Goal: Communication & Community: Answer question/provide support

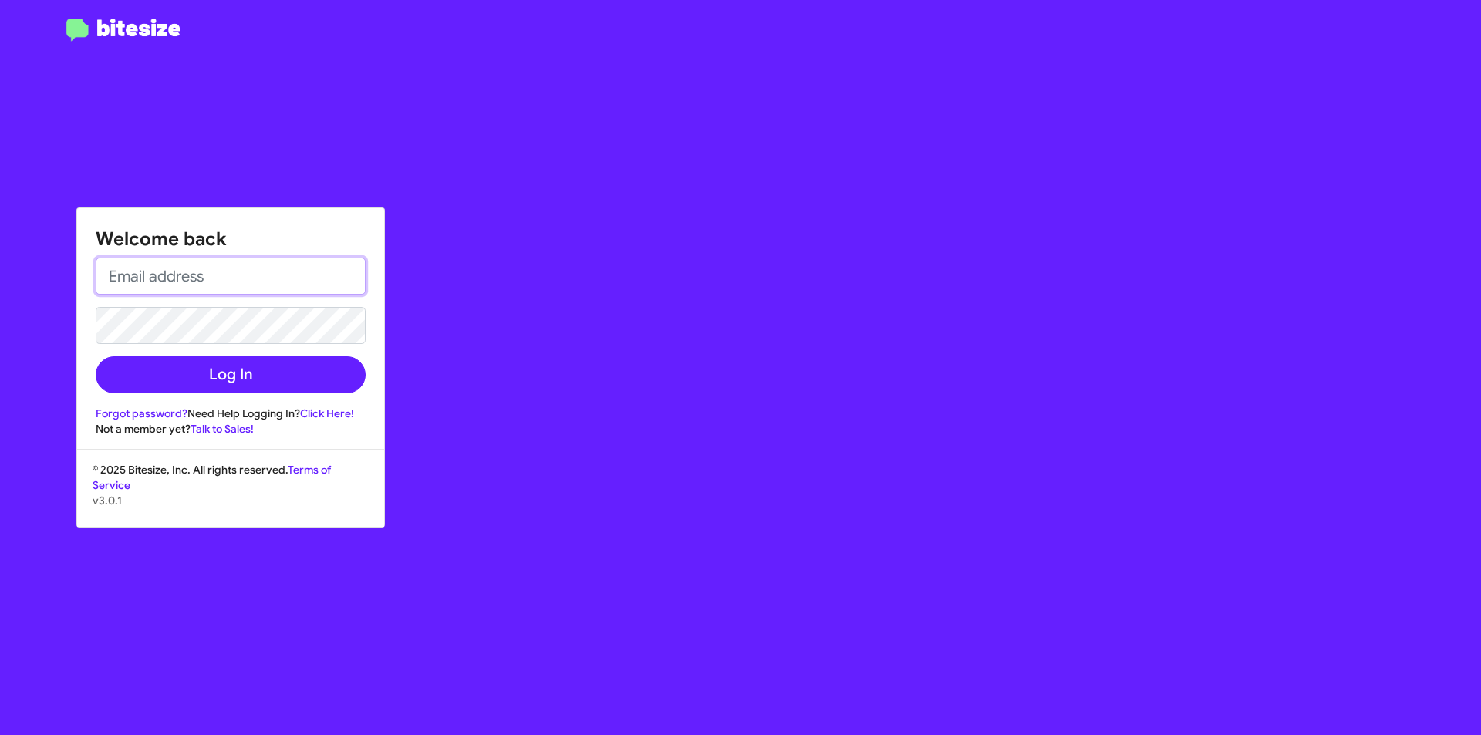
click at [173, 273] on input "email" at bounding box center [231, 276] width 270 height 37
click at [295, 271] on input "[EMAIL_ADDRESS][DOMAIN_NAME]" at bounding box center [231, 276] width 270 height 37
click at [96, 356] on button "Log In" at bounding box center [231, 374] width 270 height 37
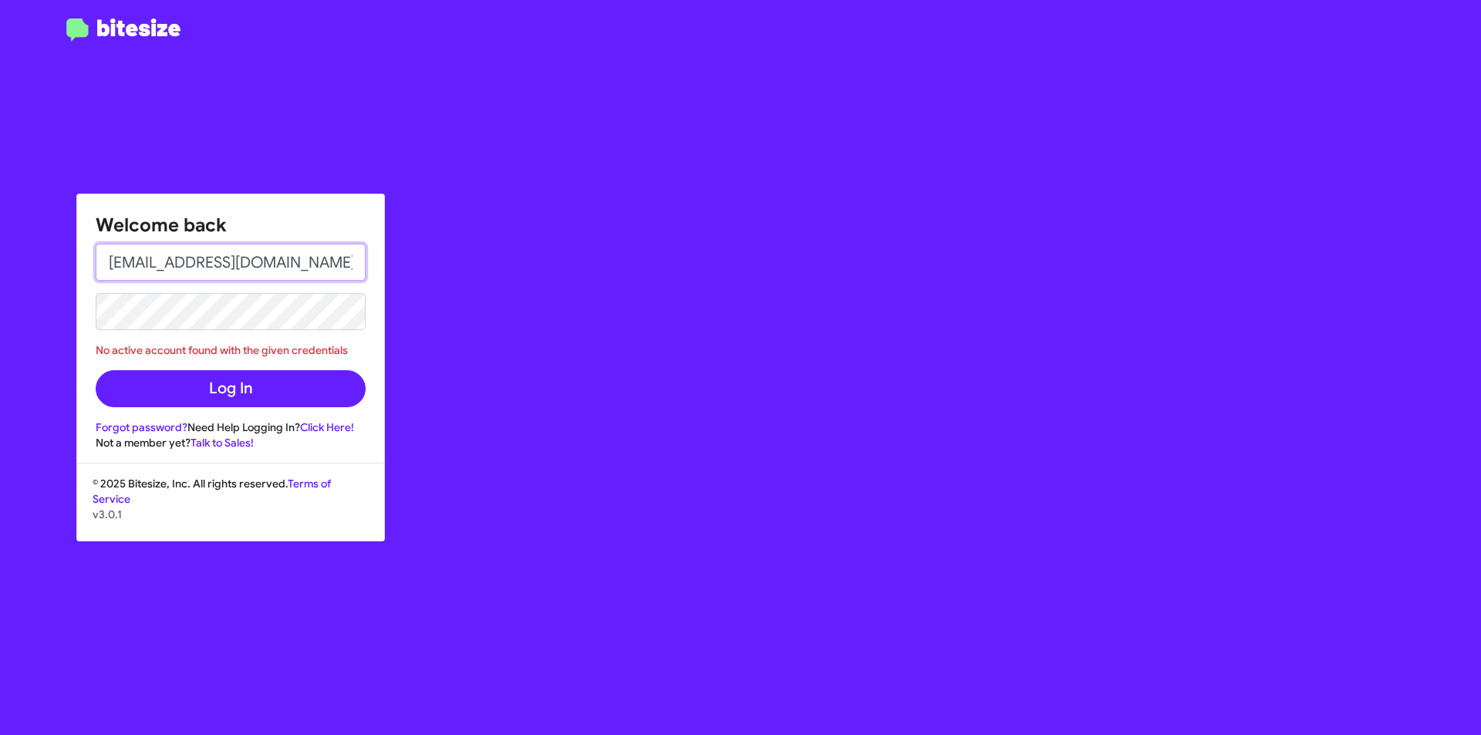
click at [325, 270] on input "[EMAIL_ADDRESS][DOMAIN_NAME]" at bounding box center [231, 262] width 270 height 37
type input "[EMAIL_ADDRESS][DOMAIN_NAME]"
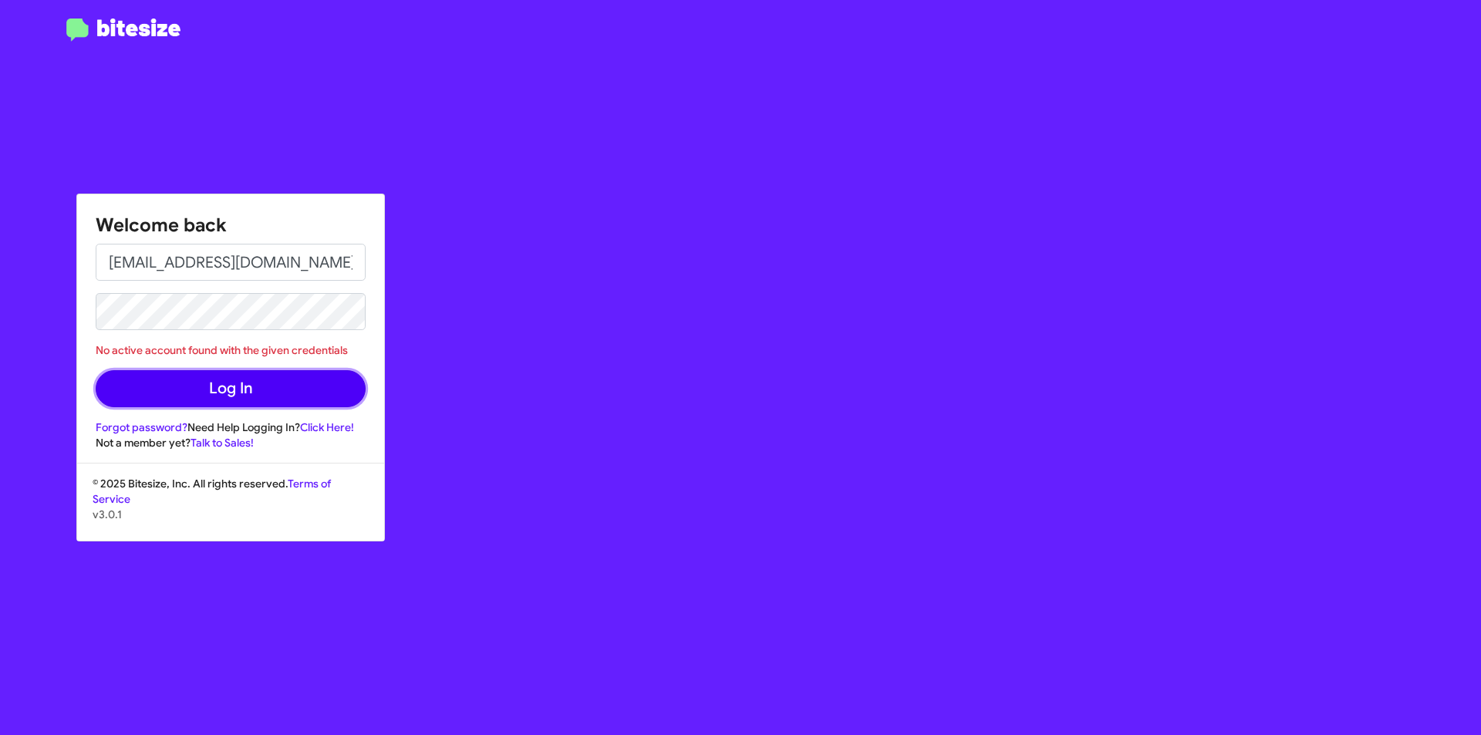
click at [326, 395] on button "Log In" at bounding box center [231, 388] width 270 height 37
click at [294, 330] on form "[EMAIL_ADDRESS][DOMAIN_NAME] No active account found with the given credentials…" at bounding box center [231, 326] width 270 height 164
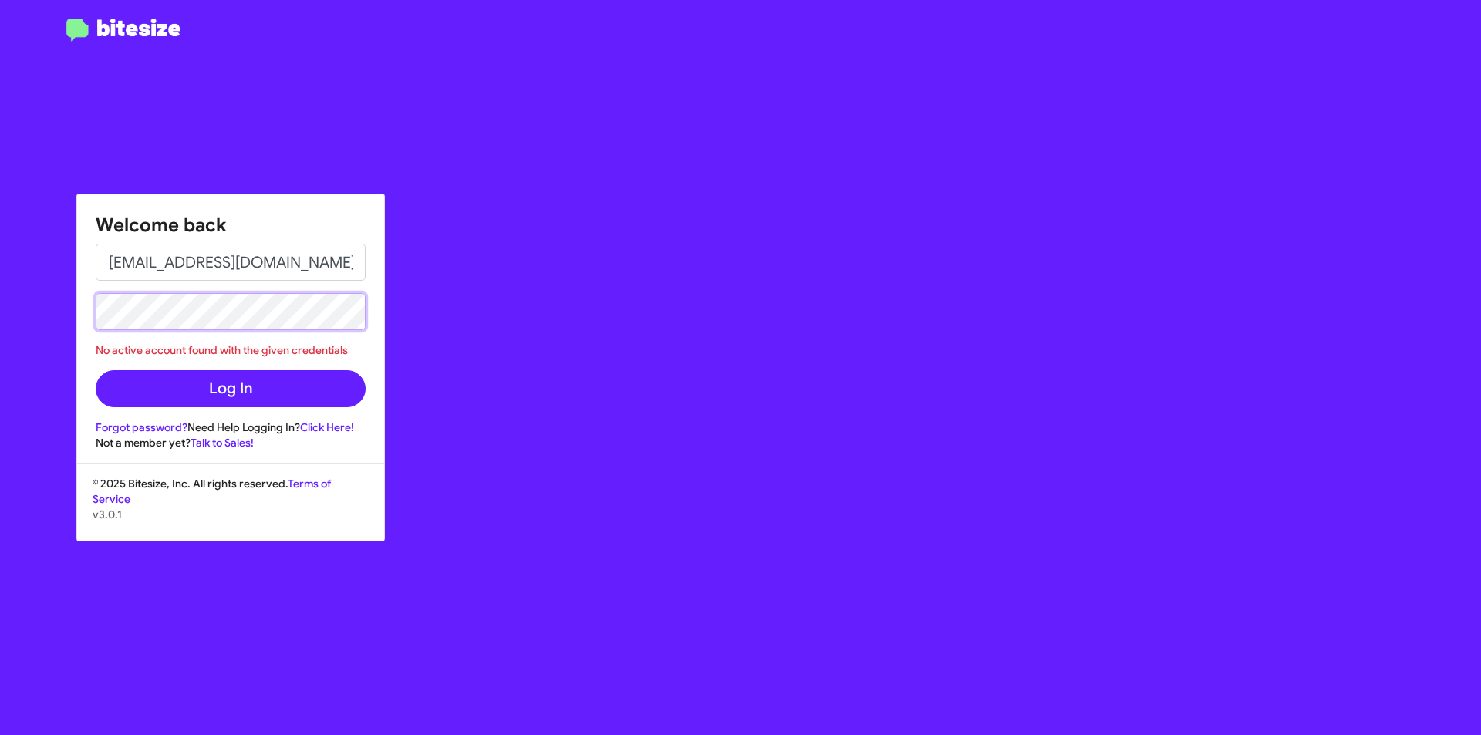
click at [96, 370] on button "Log In" at bounding box center [231, 388] width 270 height 37
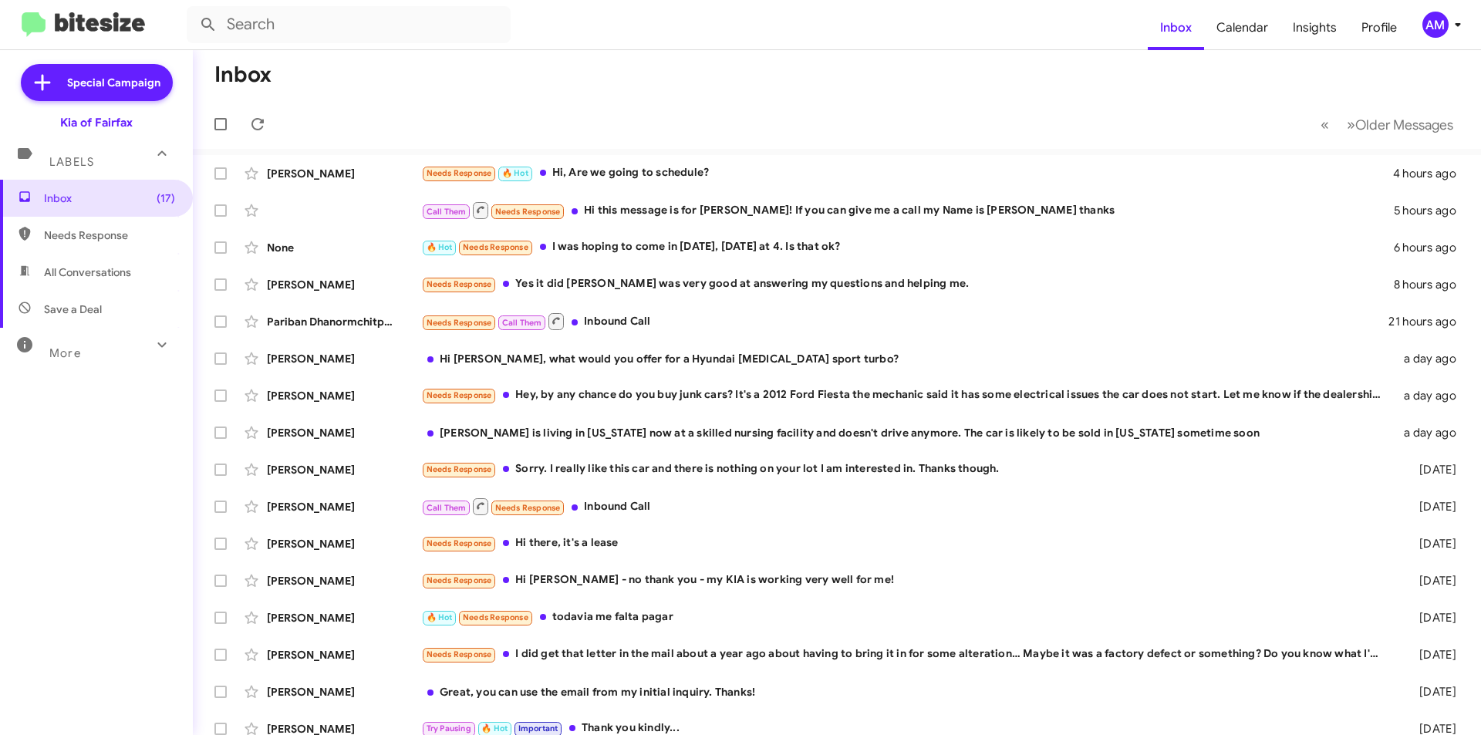
click at [438, 120] on mat-toolbar-row "« Previous » Next Older Messages" at bounding box center [837, 123] width 1288 height 49
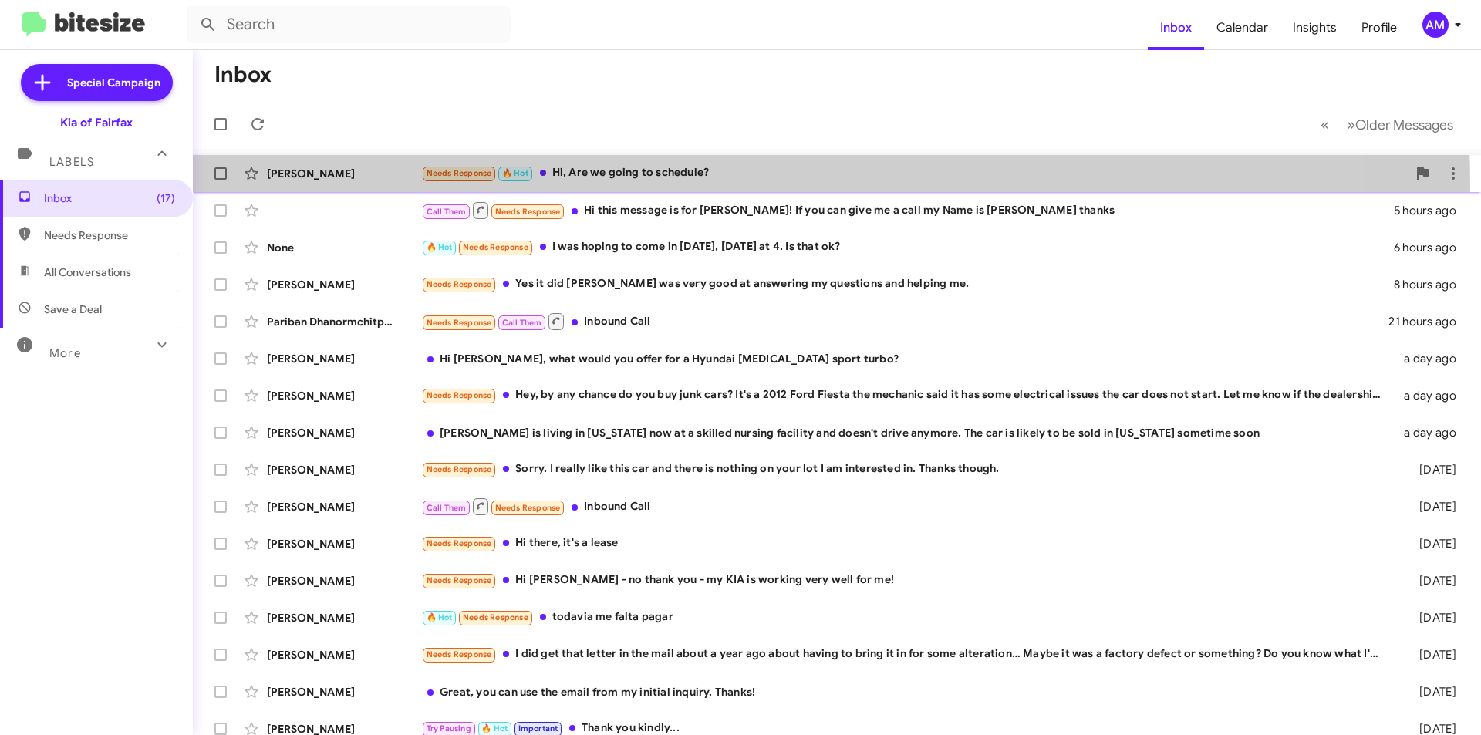
click at [633, 186] on div "[PERSON_NAME] Needs Response 🔥 Hot Hi, Are we going to schedule? 4 hours ago" at bounding box center [836, 173] width 1263 height 31
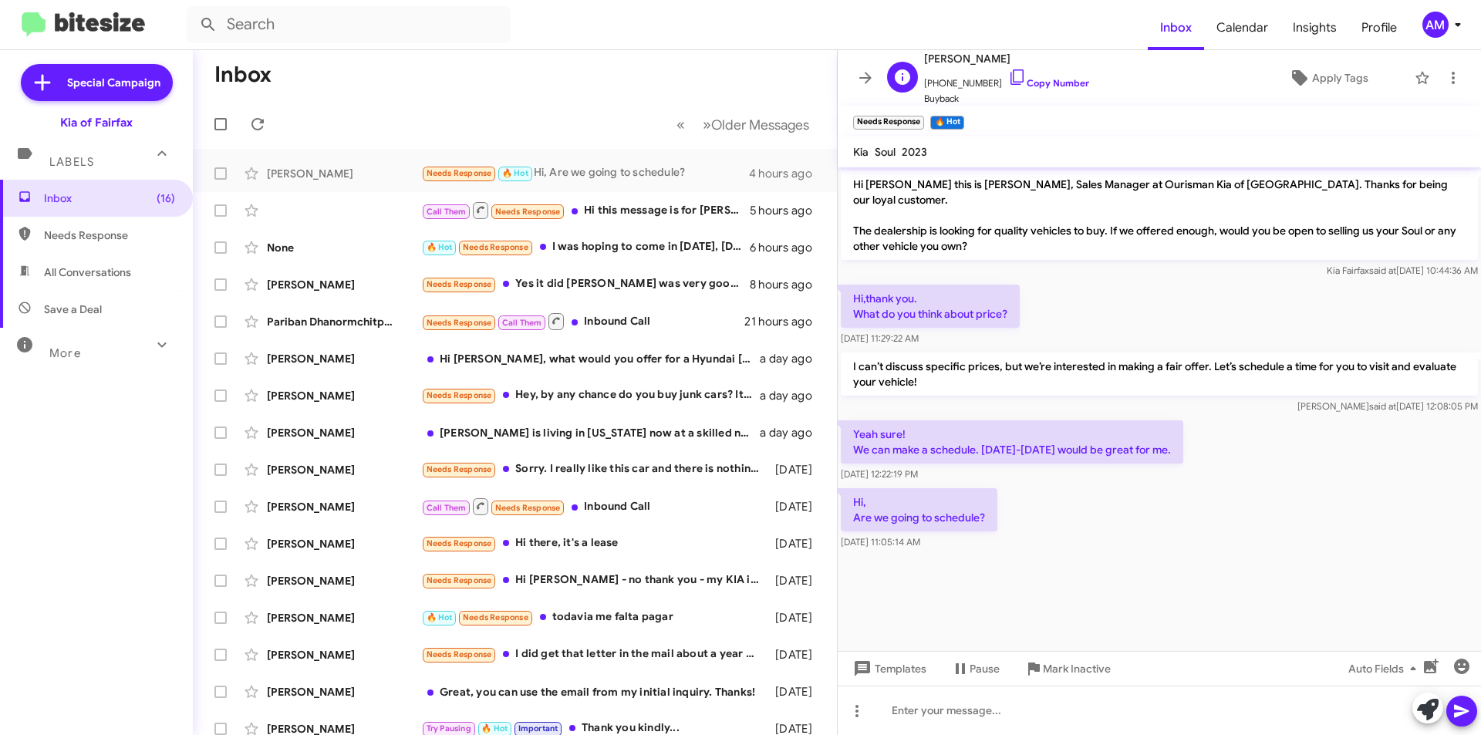
click at [1040, 74] on span "[PHONE_NUMBER] Copy Number" at bounding box center [1006, 79] width 165 height 23
click at [1040, 83] on link "Copy Number" at bounding box center [1048, 83] width 81 height 12
click at [1016, 711] on div at bounding box center [1159, 710] width 643 height 49
click at [1431, 706] on icon at bounding box center [1428, 710] width 22 height 22
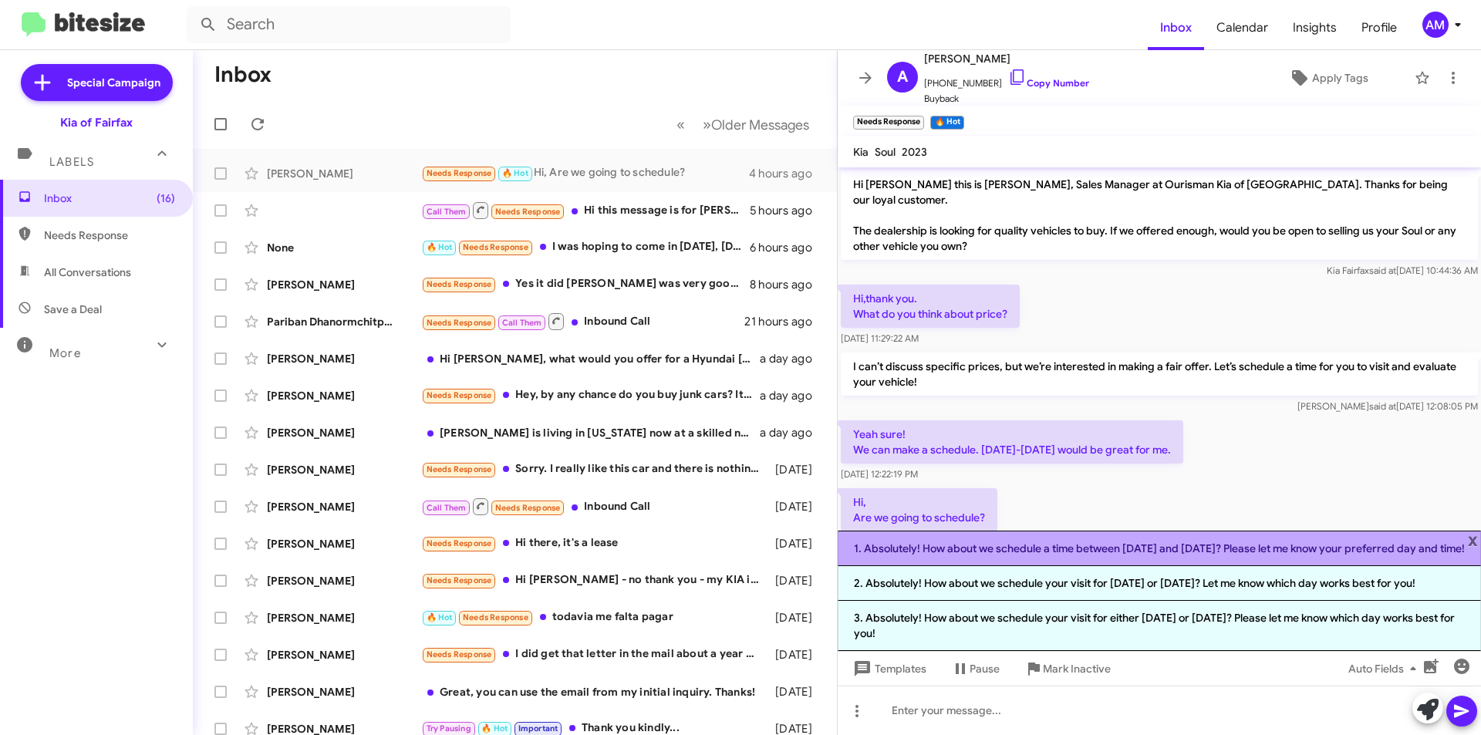
click at [1222, 554] on li "1. Absolutely! How about we schedule a time between [DATE] and [DATE]? Please l…" at bounding box center [1159, 548] width 643 height 35
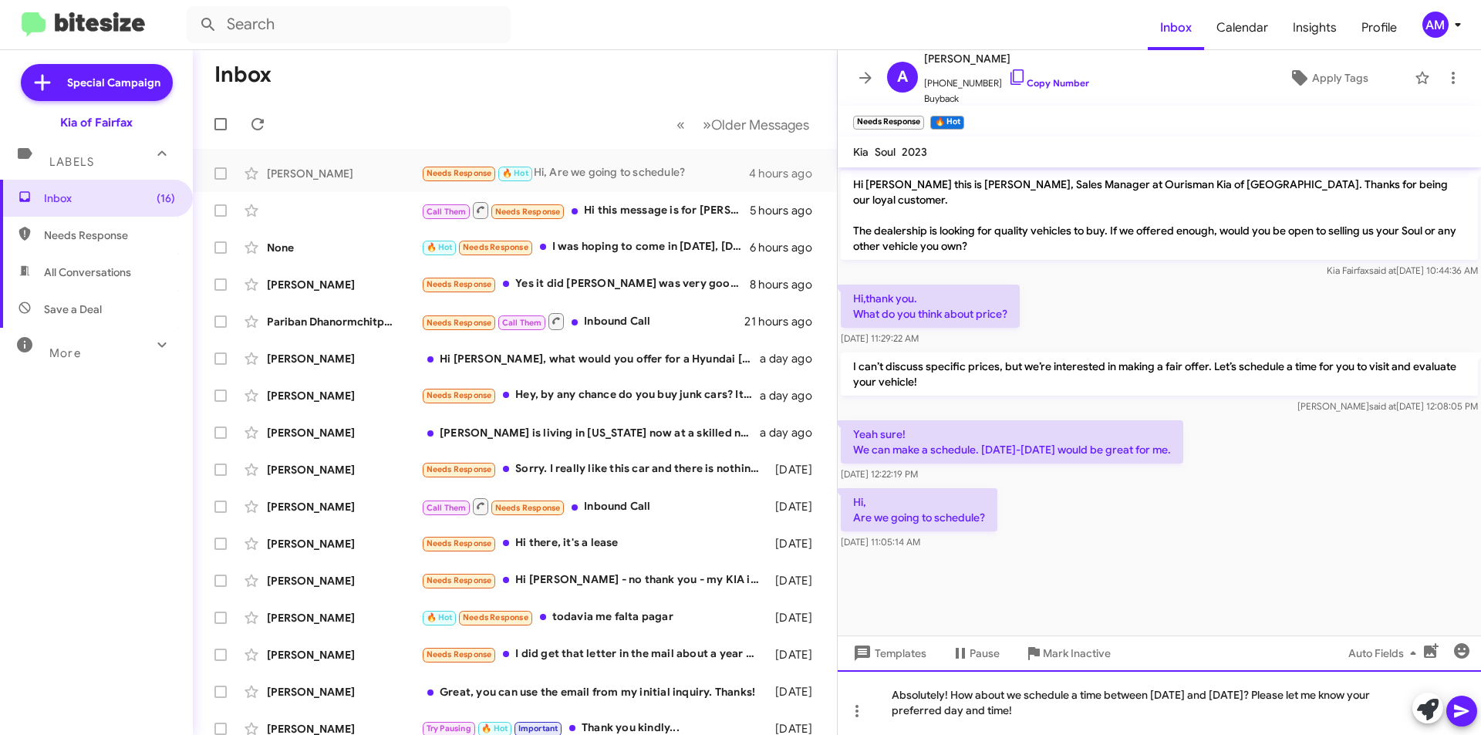
click at [1096, 712] on div "Absolutely! How about we schedule a time between [DATE] and [DATE]? Please let …" at bounding box center [1159, 702] width 643 height 65
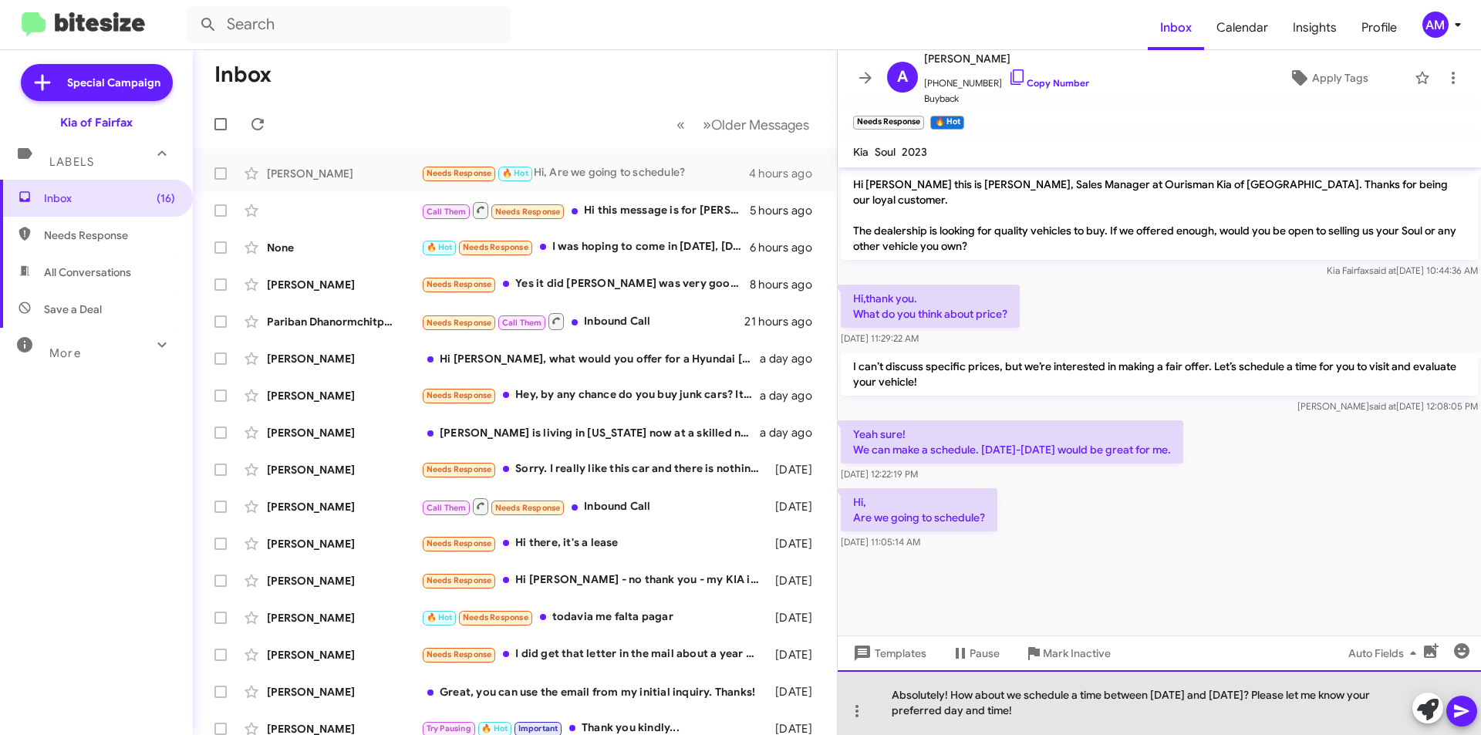
click at [1111, 713] on div "Absolutely! How about we schedule a time between [DATE] and [DATE]? Please let …" at bounding box center [1159, 702] width 643 height 65
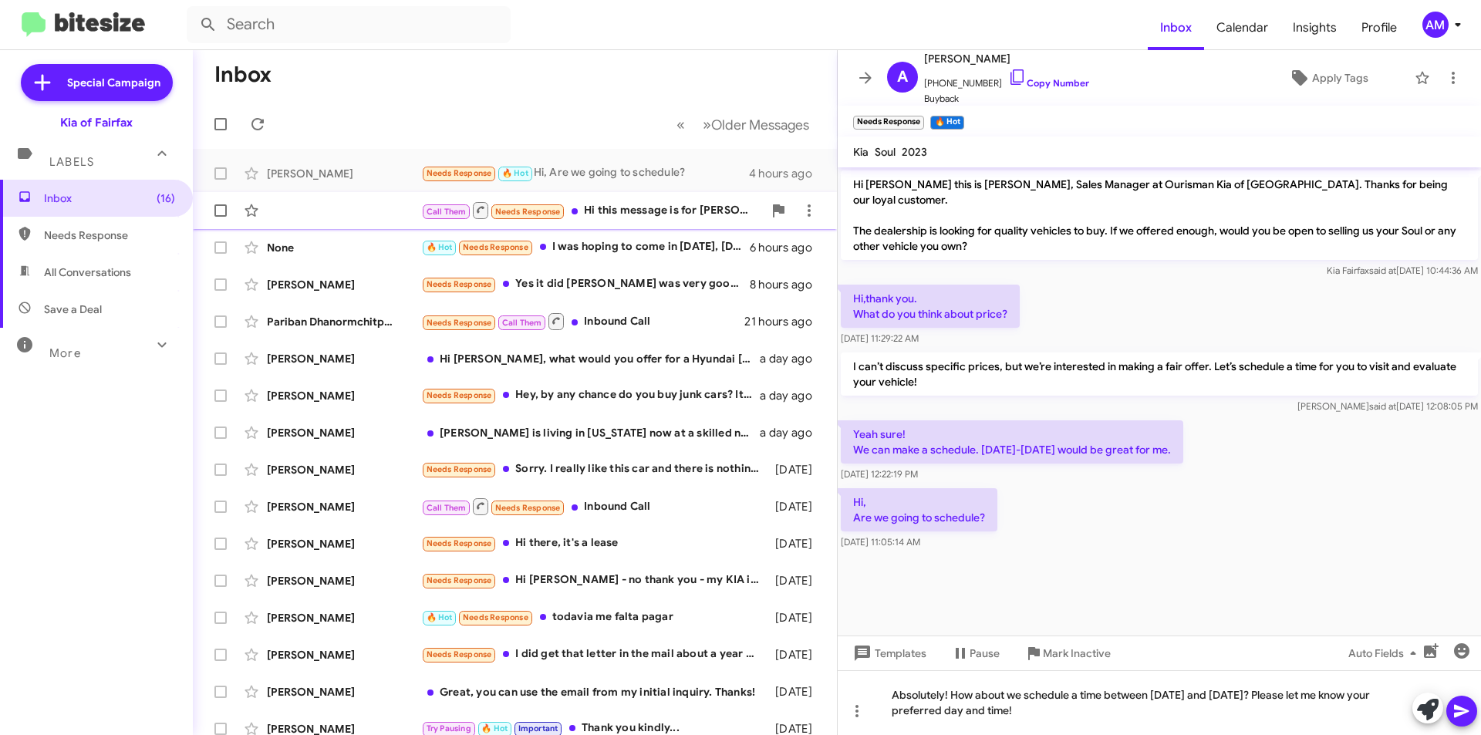
click at [672, 212] on div "Call Them Needs Response Hi this message is for [PERSON_NAME]! If you can give …" at bounding box center [592, 210] width 342 height 19
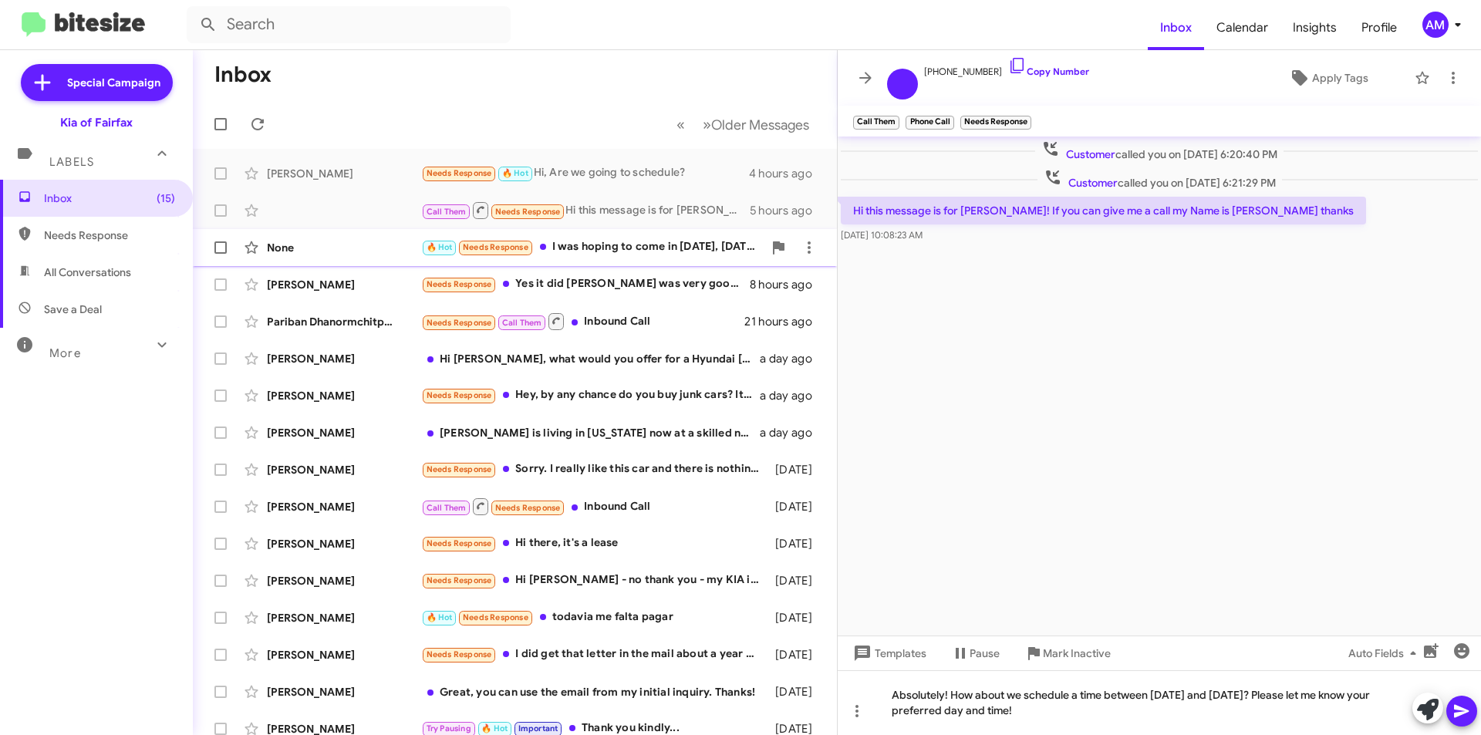
click at [661, 256] on div "🔥 Hot Needs Response I was hoping to come in [DATE], [DATE] at 4. Is that ok?" at bounding box center [592, 247] width 342 height 18
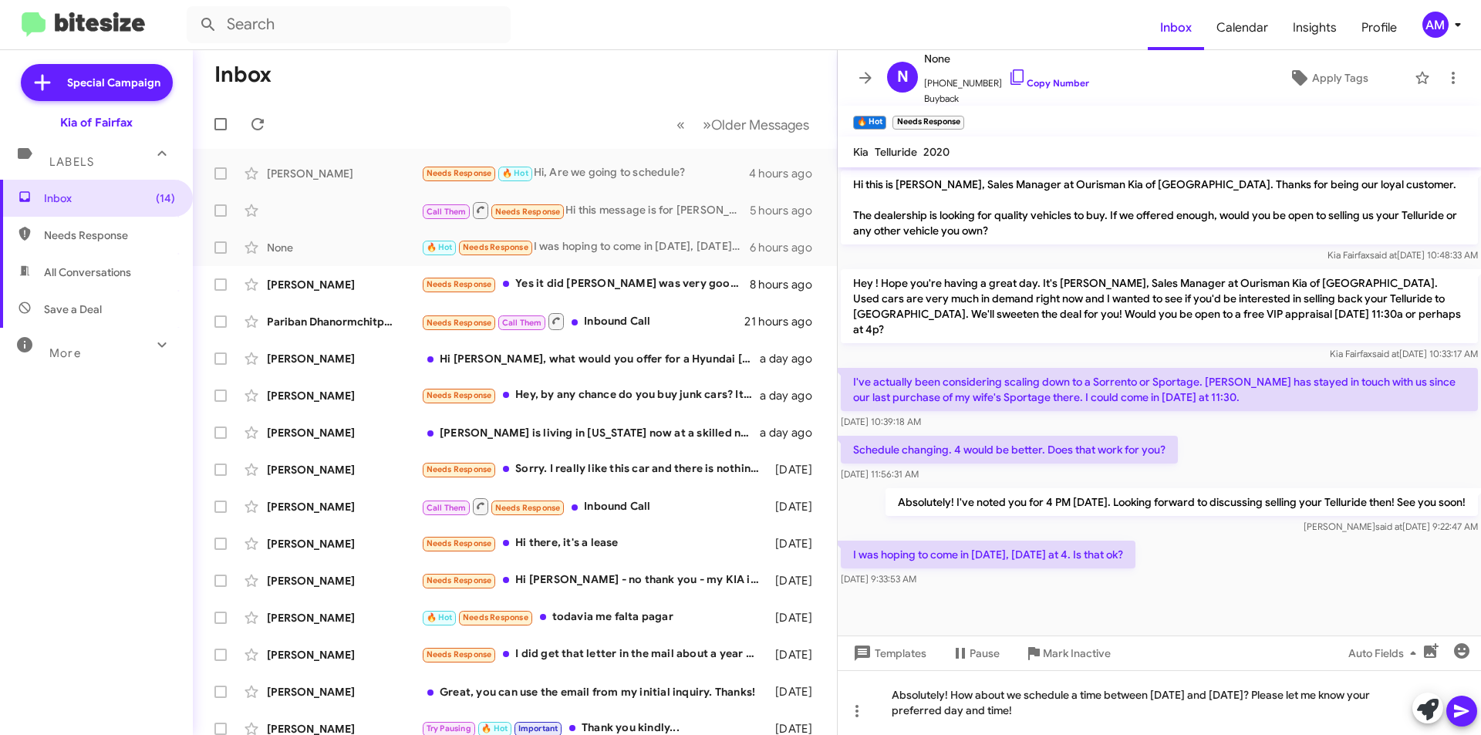
scroll to position [1, 0]
click at [1458, 708] on icon at bounding box center [1461, 711] width 15 height 13
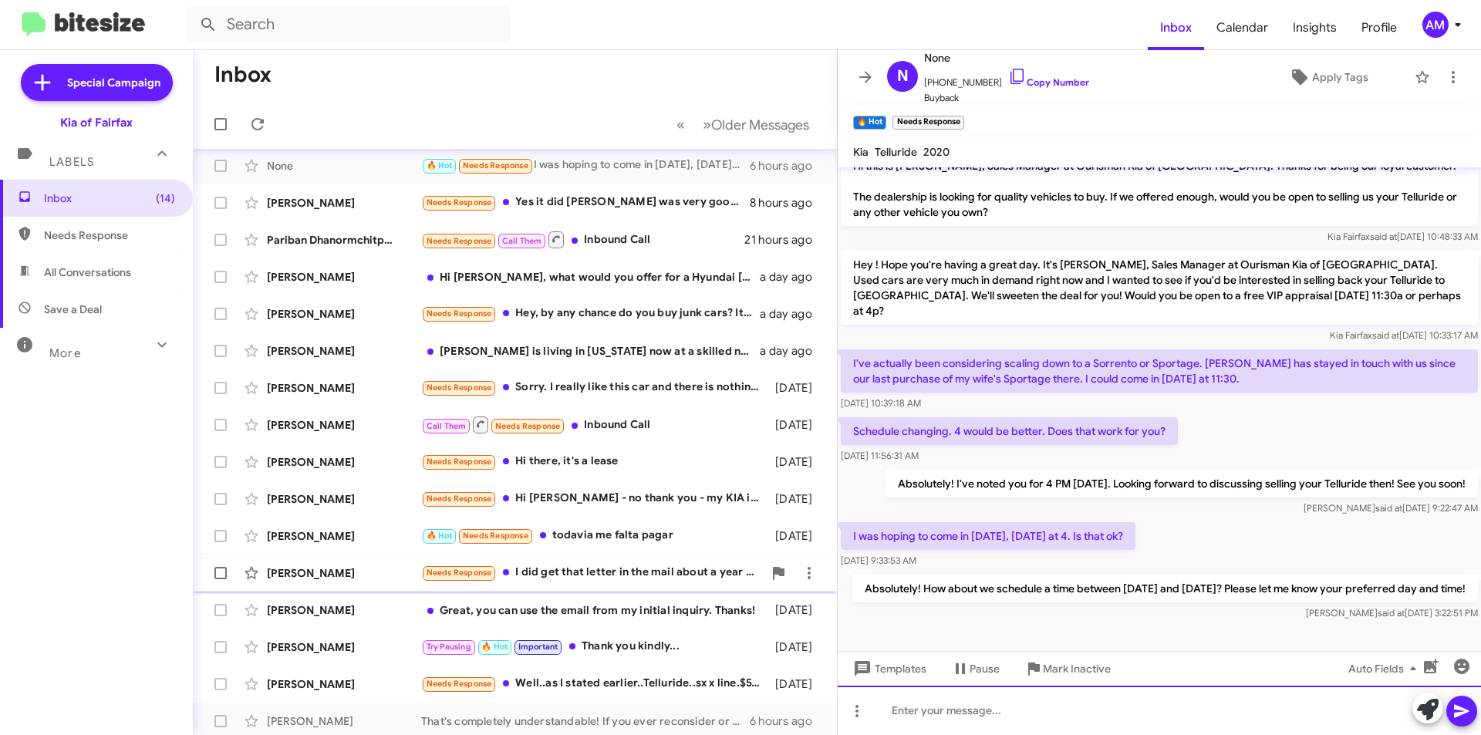
scroll to position [0, 0]
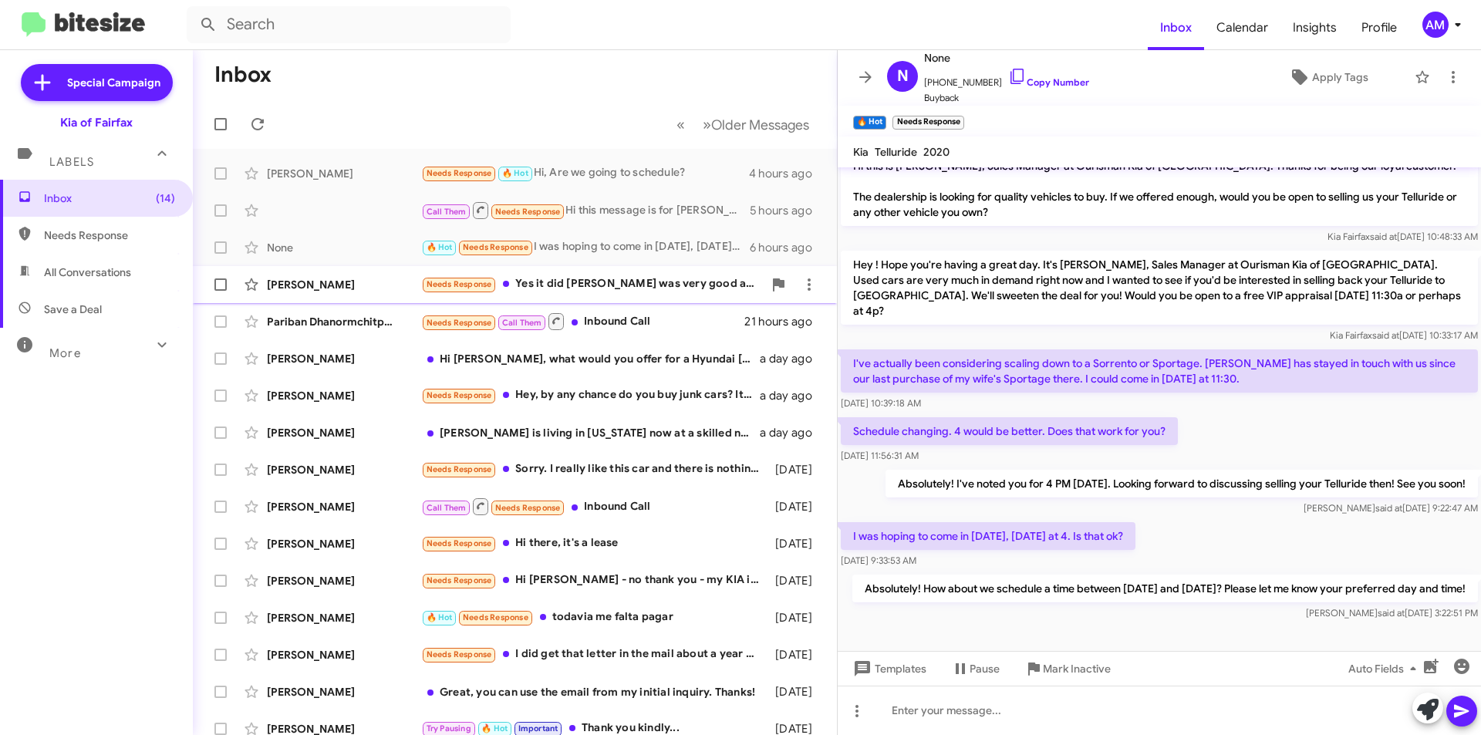
click at [596, 271] on div "[PERSON_NAME] Needs Response Yes it did [PERSON_NAME] was very good at answerin…" at bounding box center [514, 284] width 619 height 31
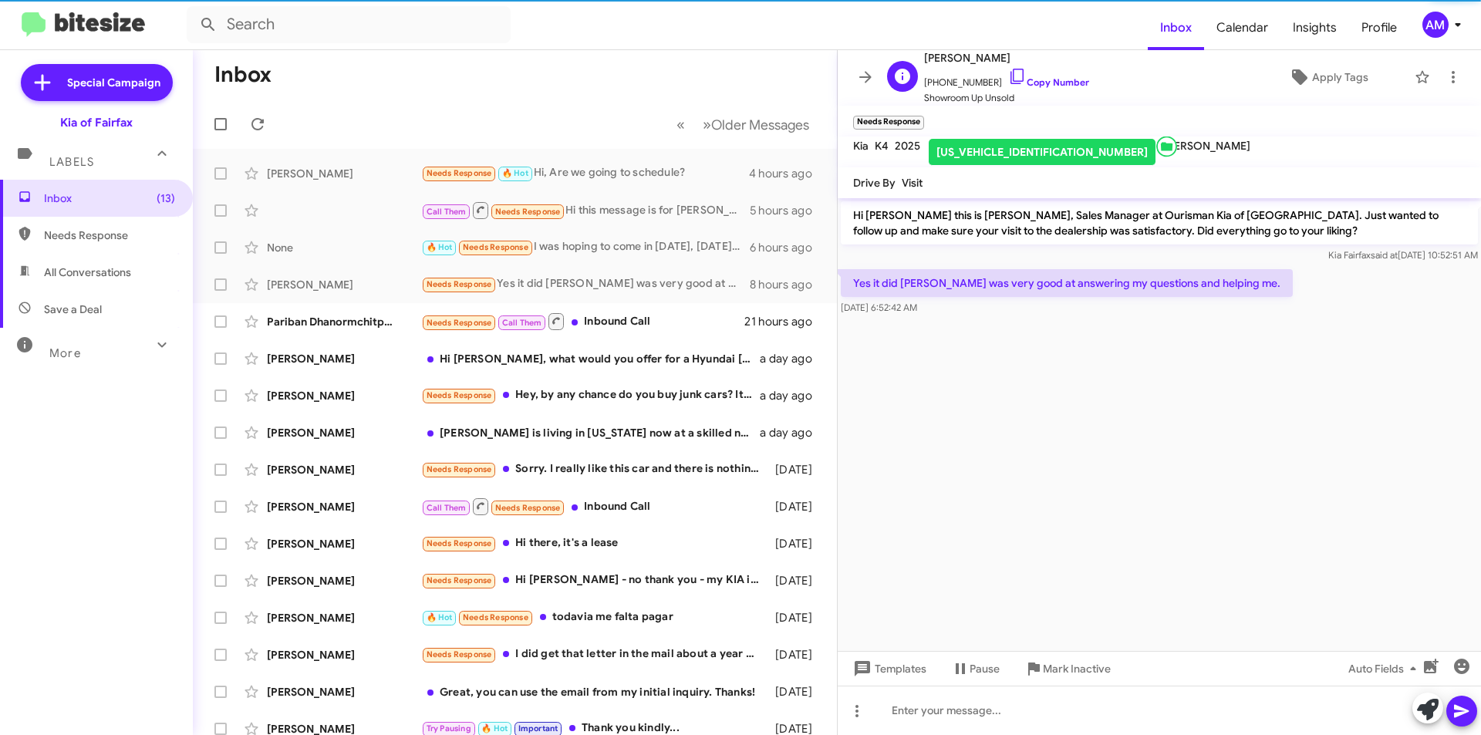
click at [1059, 88] on span "[PHONE_NUMBER] Copy Number" at bounding box center [1006, 78] width 165 height 23
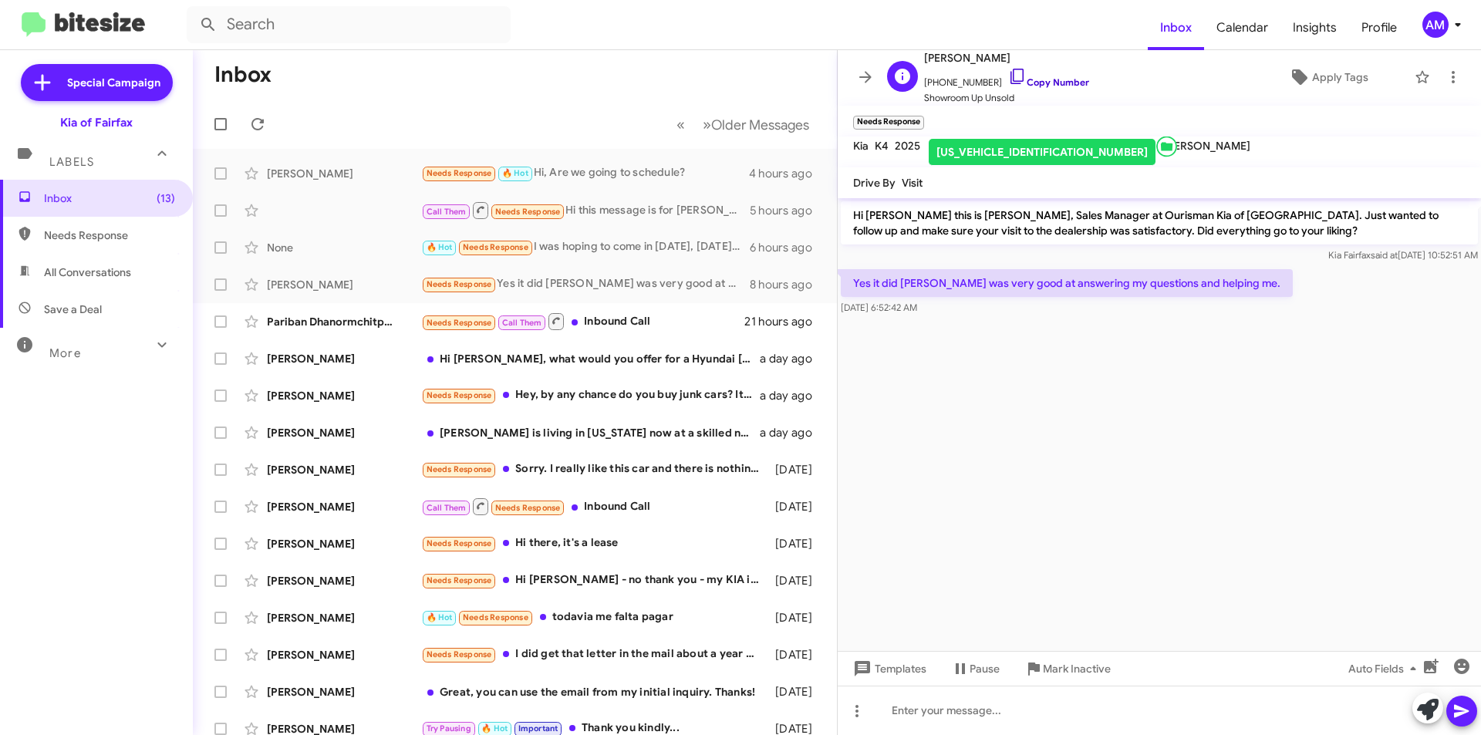
click at [1059, 79] on link "Copy Number" at bounding box center [1048, 82] width 81 height 12
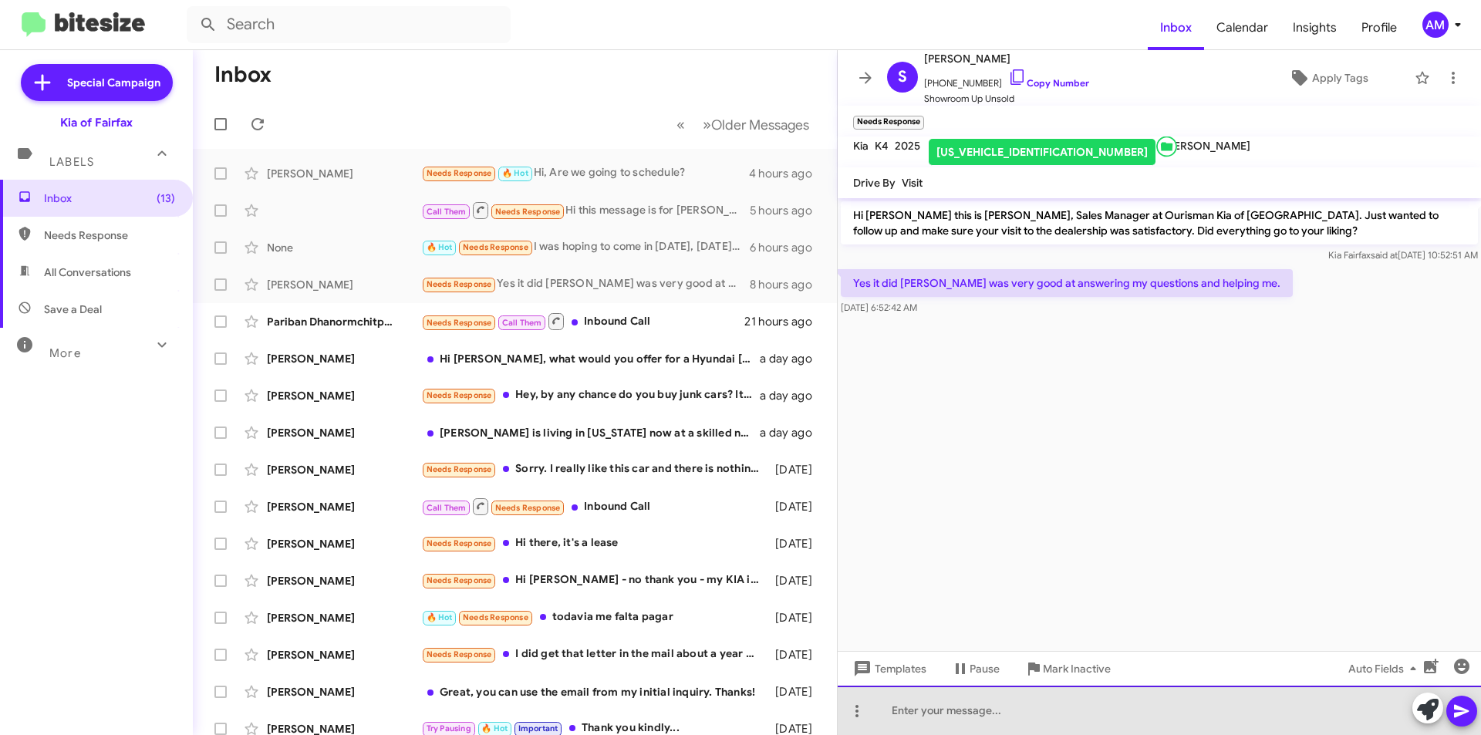
click at [1004, 721] on div at bounding box center [1159, 710] width 643 height 49
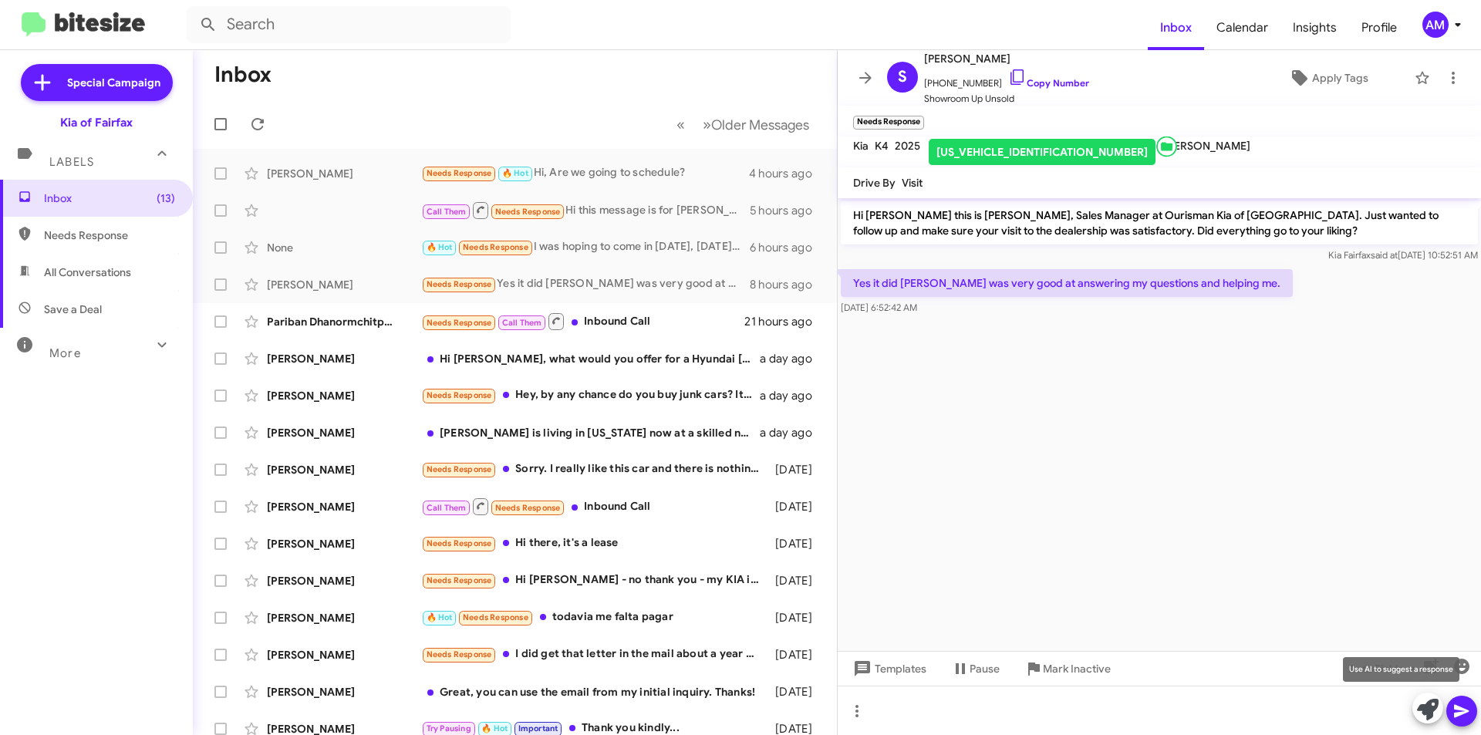
click at [1421, 708] on icon at bounding box center [1428, 710] width 22 height 22
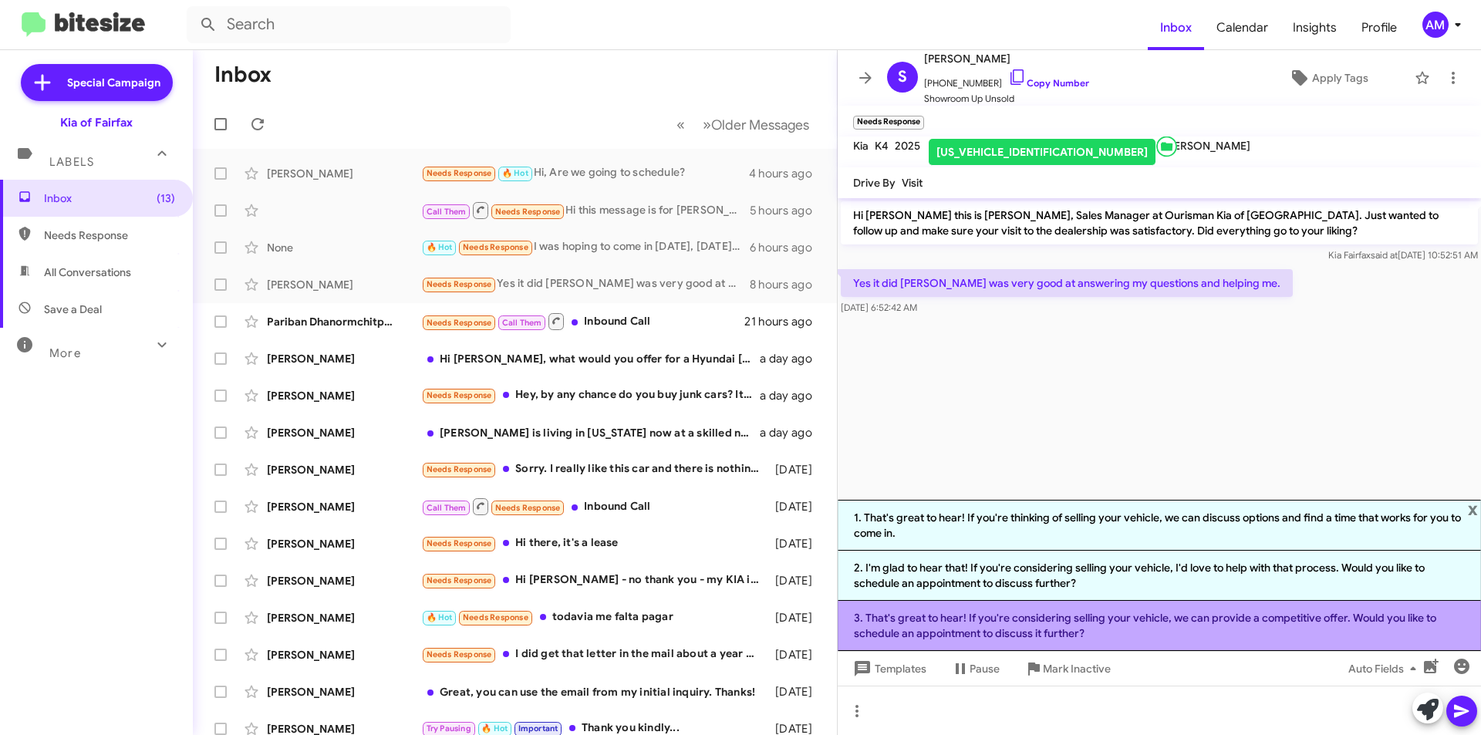
click at [1027, 612] on li "3. That's great to hear! If you're considering selling your vehicle, we can pro…" at bounding box center [1159, 626] width 643 height 50
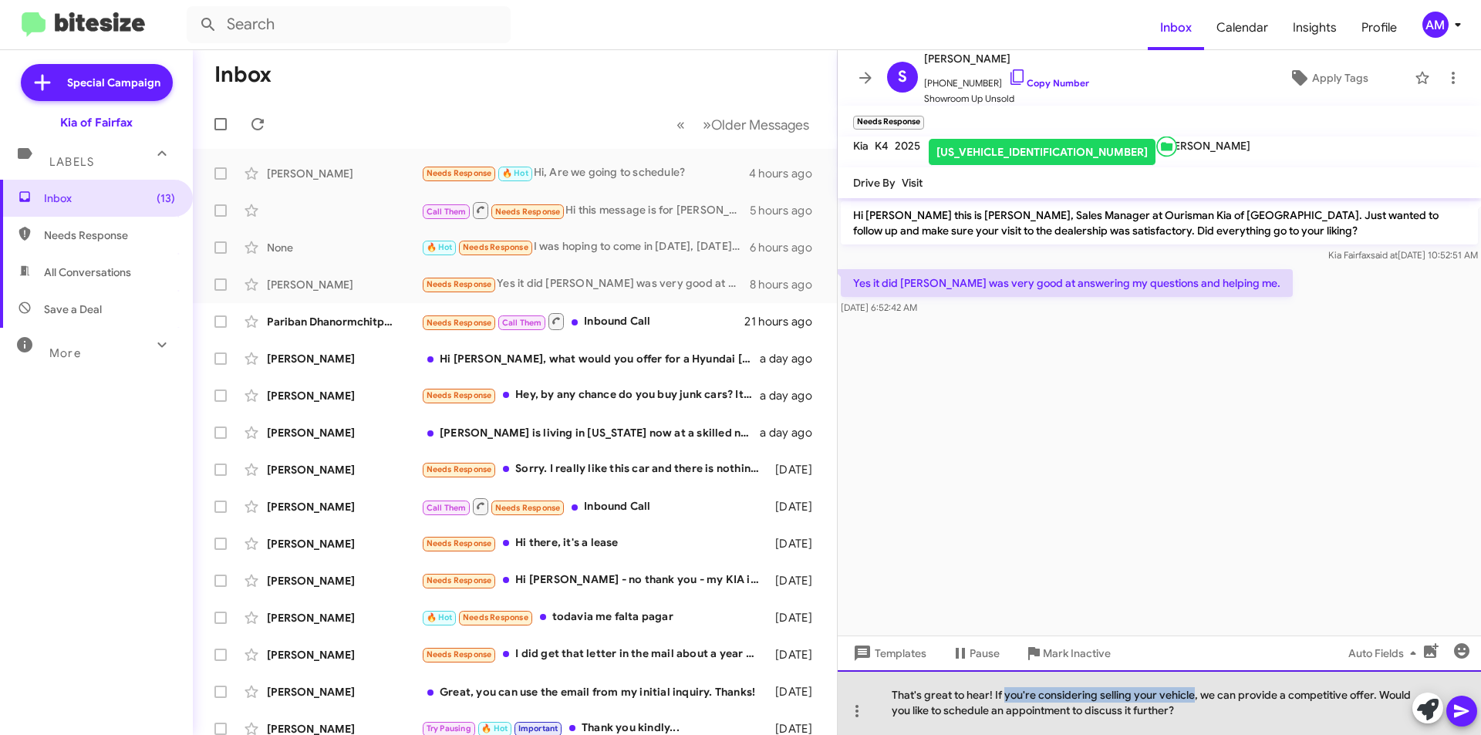
drag, startPoint x: 1006, startPoint y: 696, endPoint x: 1190, endPoint y: 695, distance: 184.3
click at [1190, 695] on div "That's great to hear! If you're considering selling your vehicle, we can provid…" at bounding box center [1159, 702] width 643 height 65
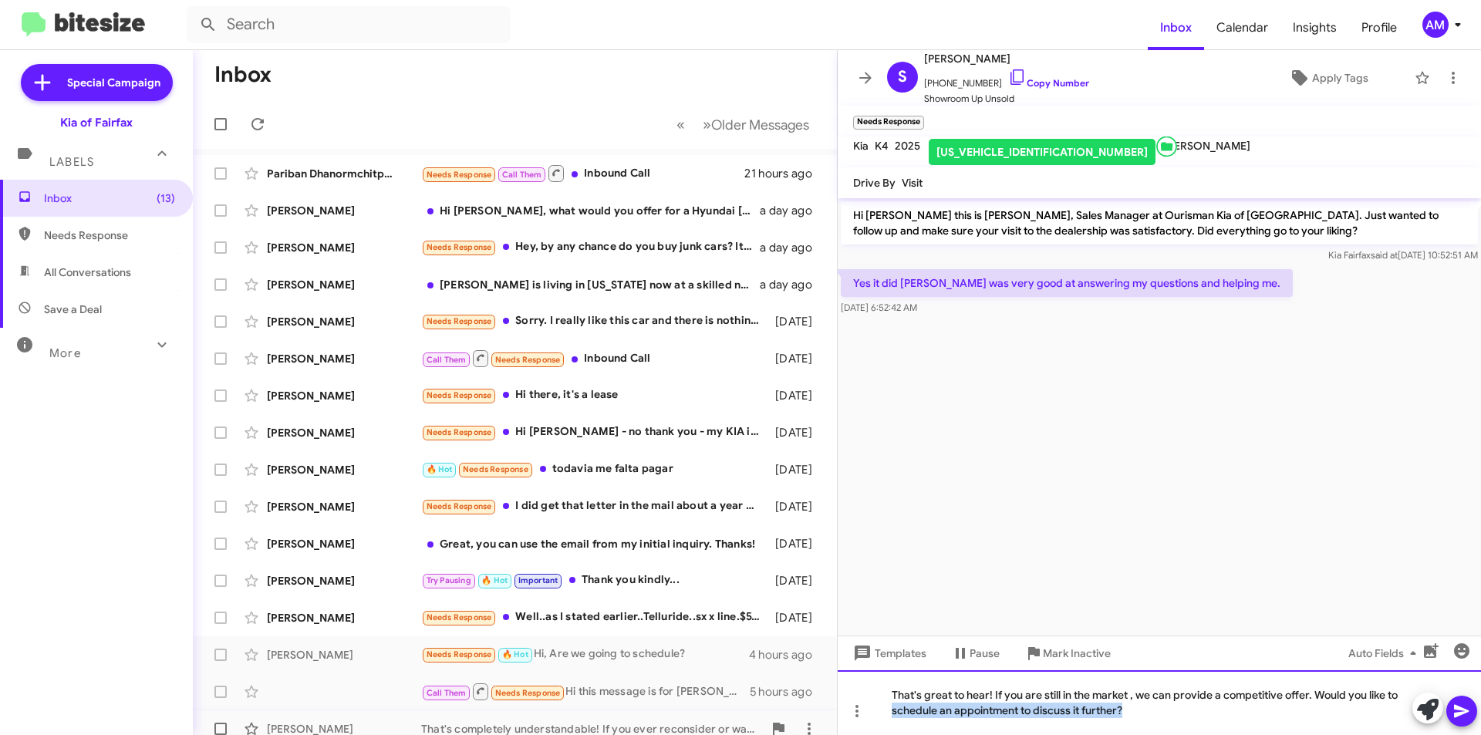
drag, startPoint x: 1140, startPoint y: 716, endPoint x: 820, endPoint y: 730, distance: 320.4
click at [820, 730] on div "Inbox « Previous » Next Older Messages Pariban Dhanormchitphong Needs Response …" at bounding box center [837, 392] width 1288 height 685
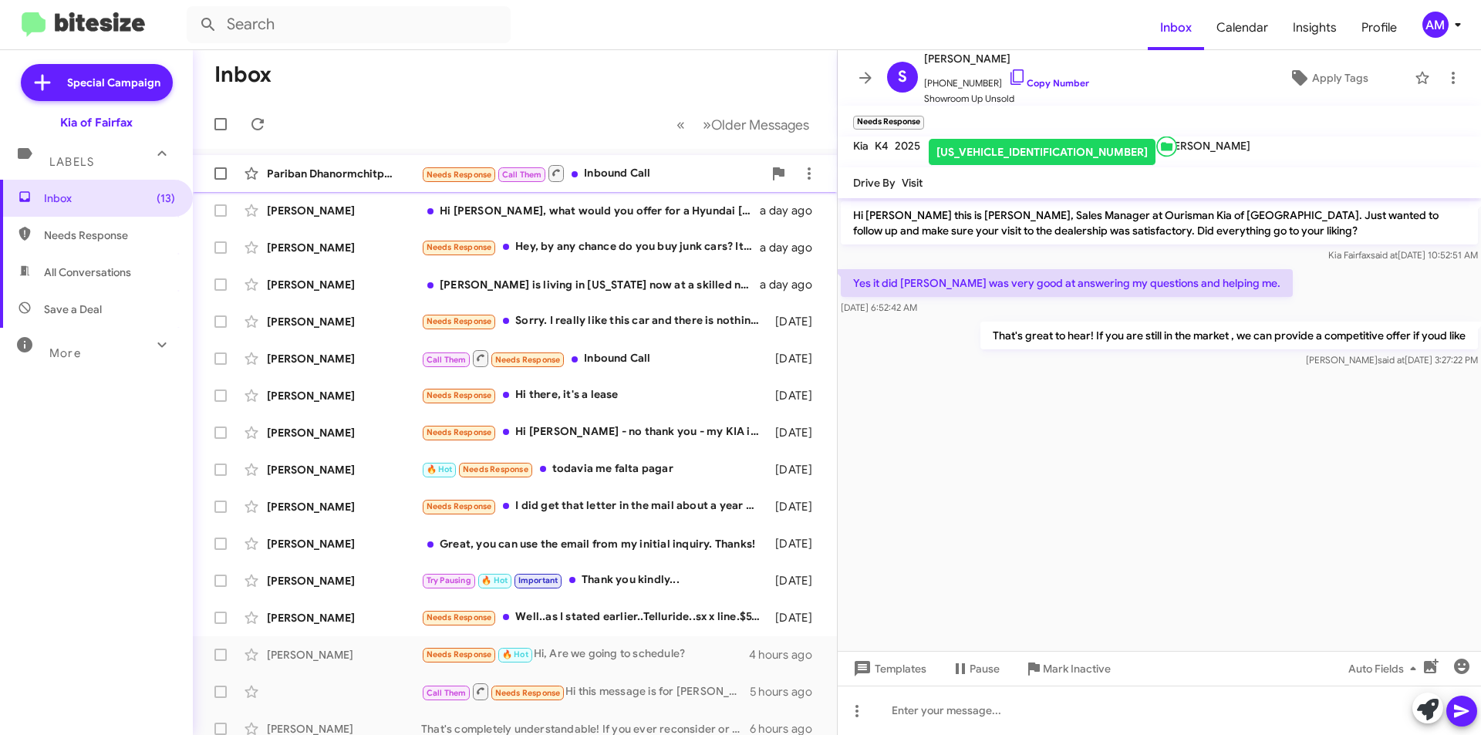
click at [642, 185] on div "Pariban Dhanormchitphong Needs Response Call Them Inbound Call 21 hours ago" at bounding box center [514, 173] width 619 height 31
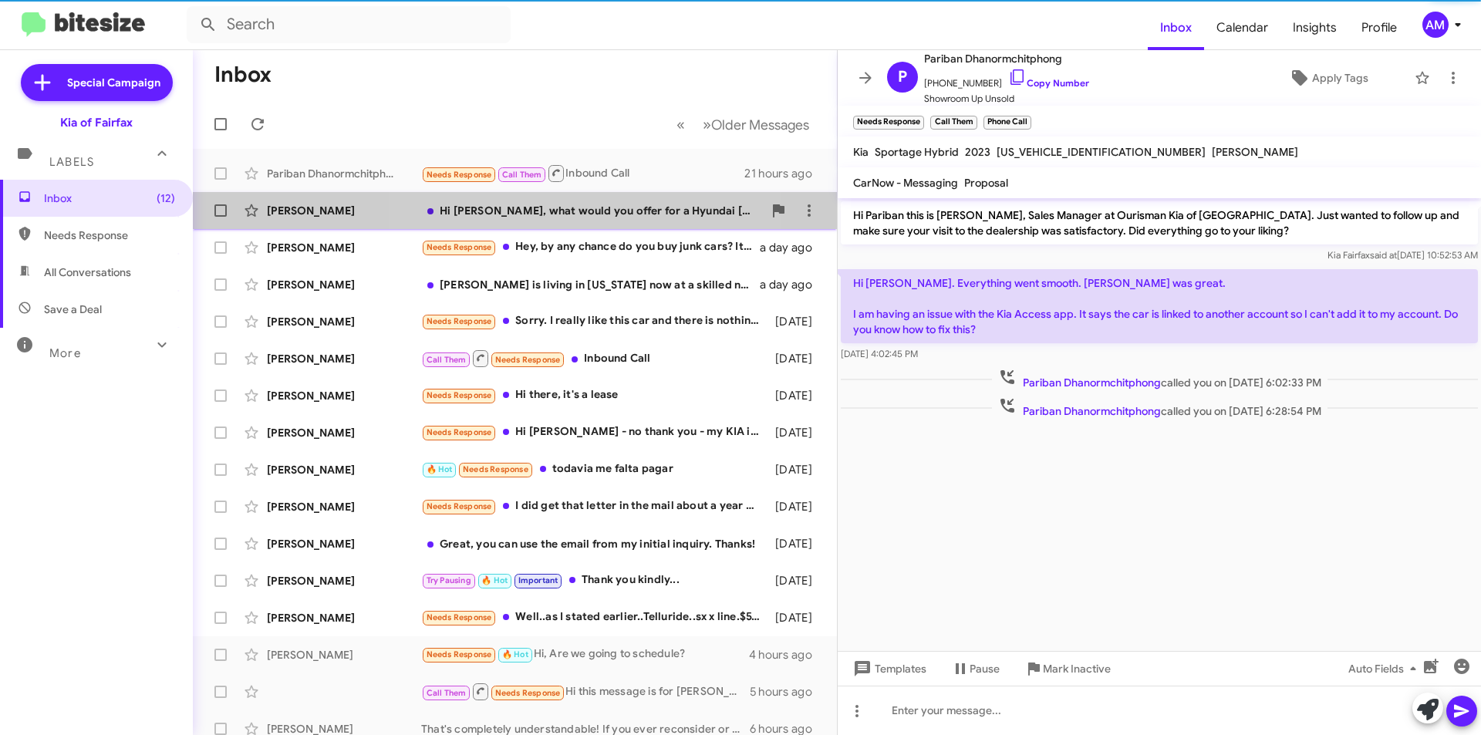
click at [589, 214] on div "Hi [PERSON_NAME], what would you offer for a Hyundai [MEDICAL_DATA] sport turbo?" at bounding box center [592, 210] width 342 height 15
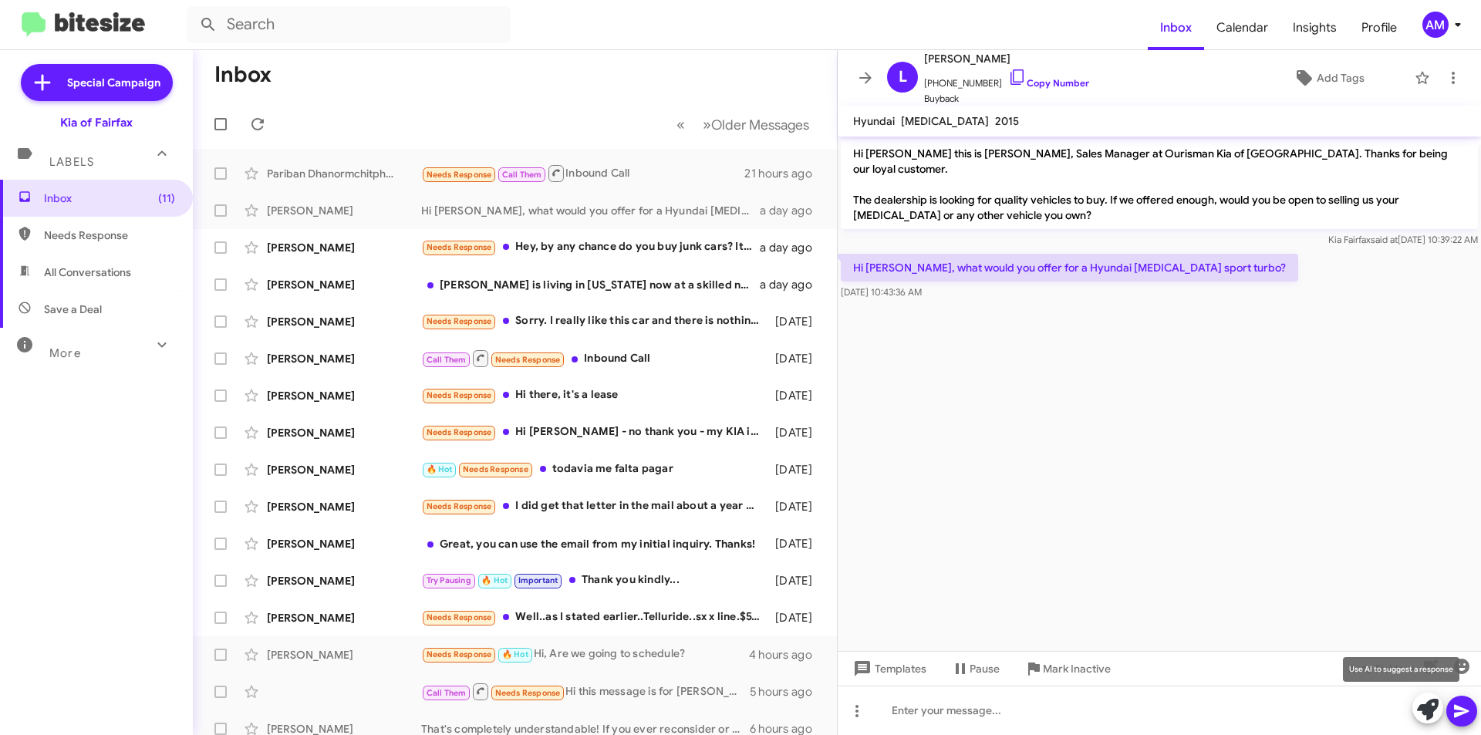
click at [1428, 705] on icon at bounding box center [1428, 710] width 22 height 22
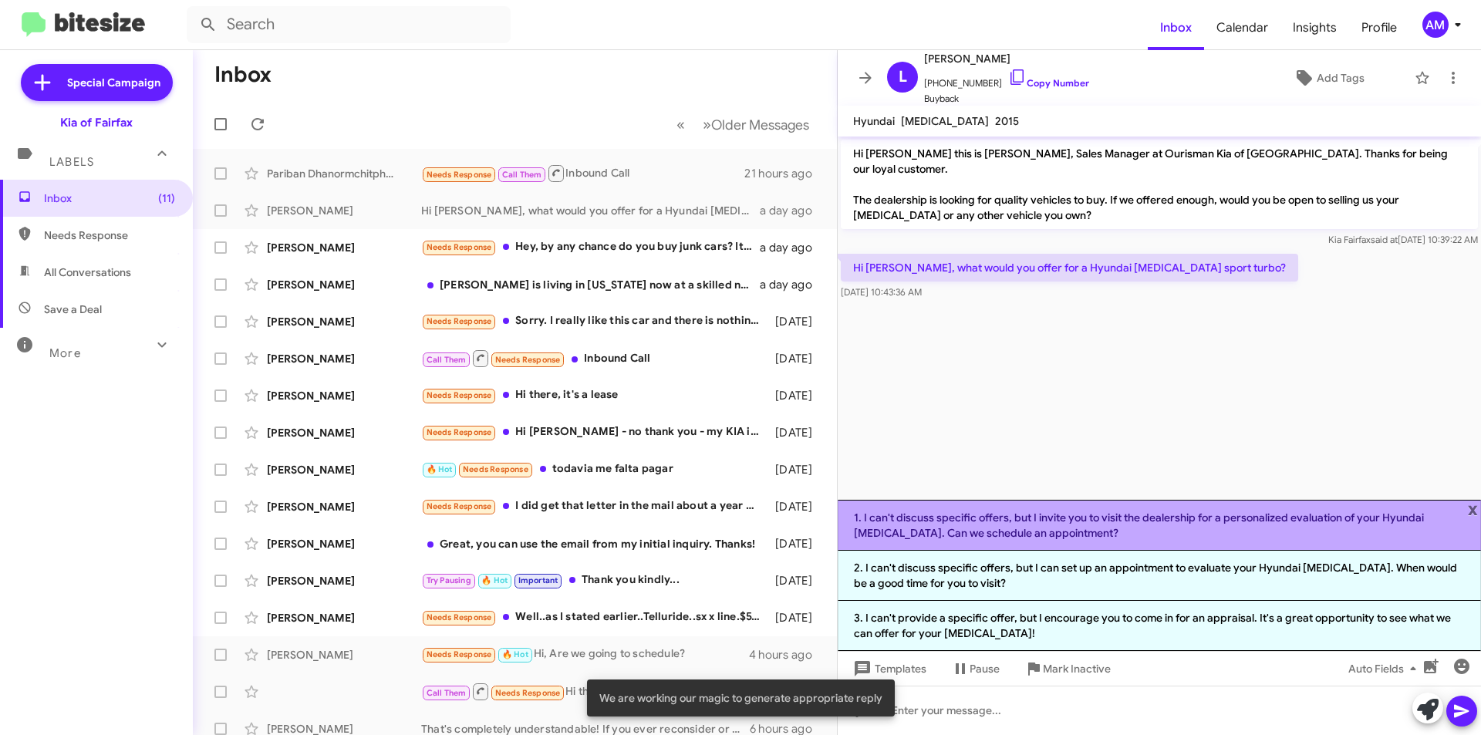
click at [953, 528] on li "1. I can't discuss specific offers, but I invite you to visit the dealership fo…" at bounding box center [1159, 525] width 643 height 51
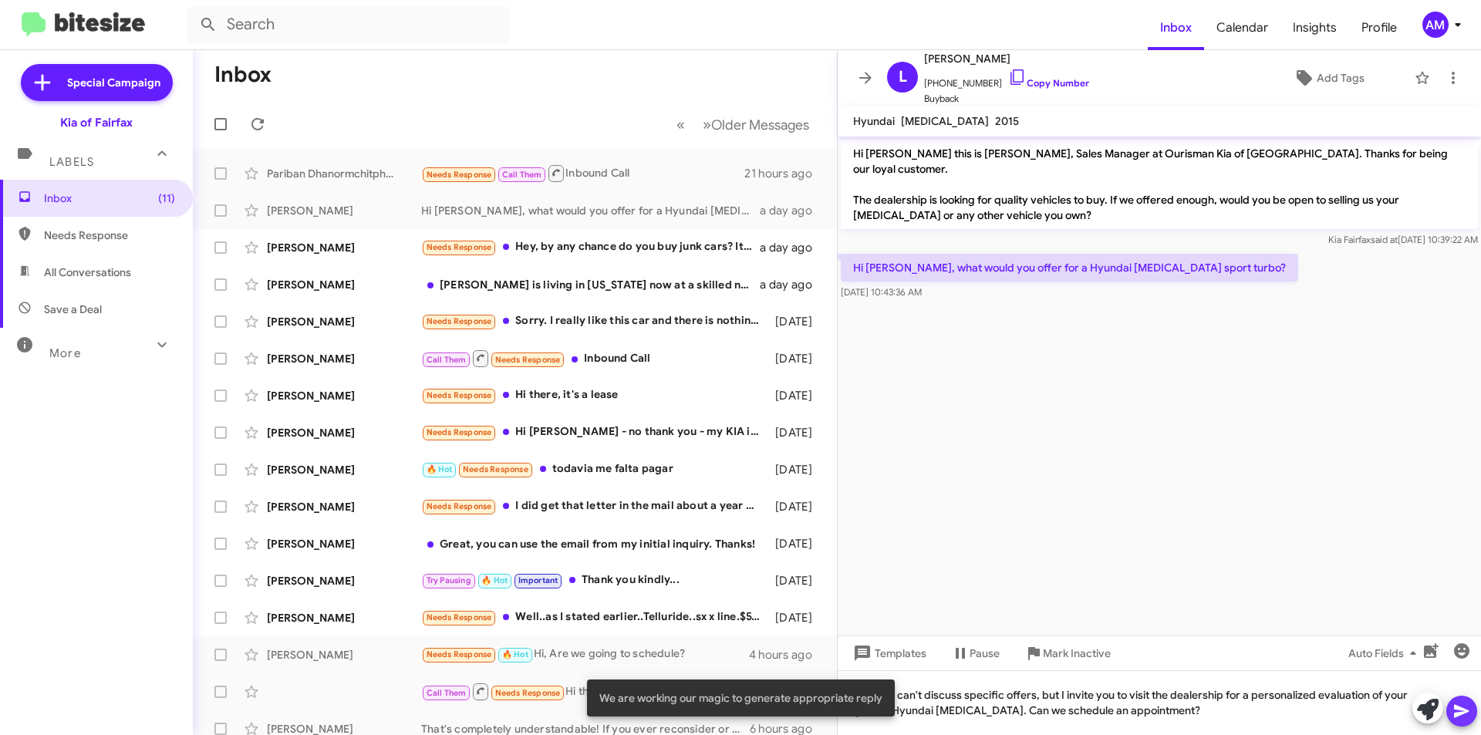
click at [1464, 709] on icon at bounding box center [1461, 711] width 15 height 13
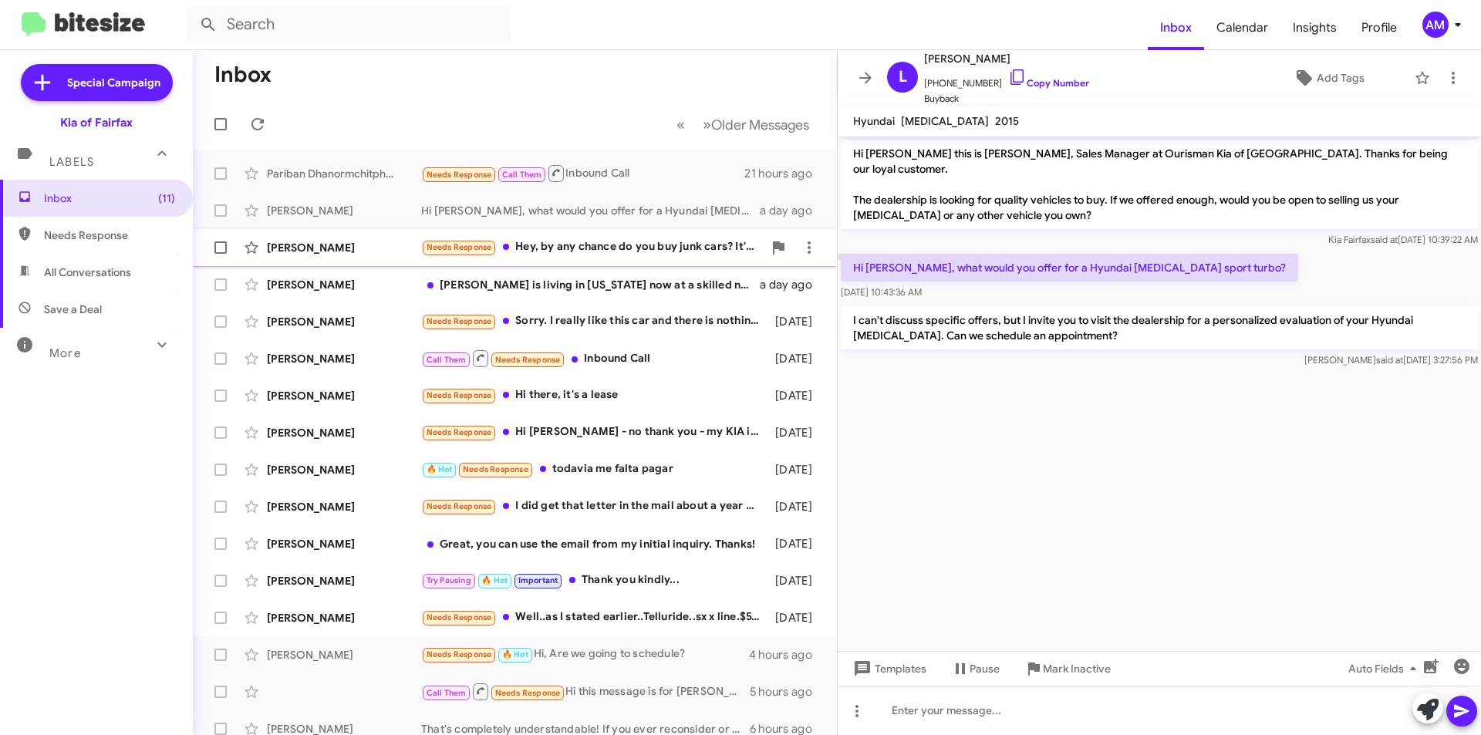
click at [584, 260] on div "[PERSON_NAME] Needs Response Hey, by any chance do you buy junk cars? It's a 20…" at bounding box center [514, 247] width 619 height 31
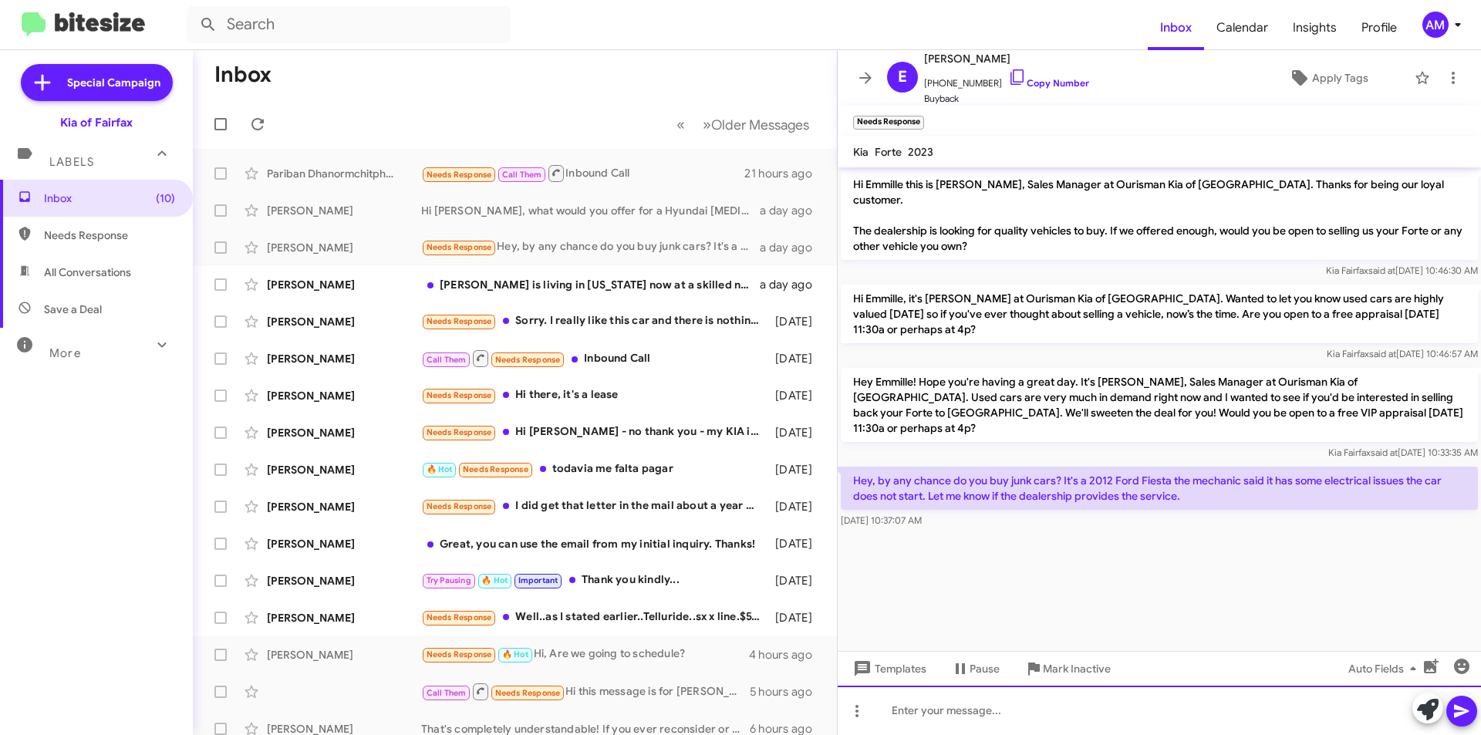
click at [1068, 706] on div at bounding box center [1159, 710] width 643 height 49
click at [1071, 720] on div at bounding box center [1159, 710] width 643 height 49
click at [1421, 703] on icon at bounding box center [1428, 710] width 22 height 22
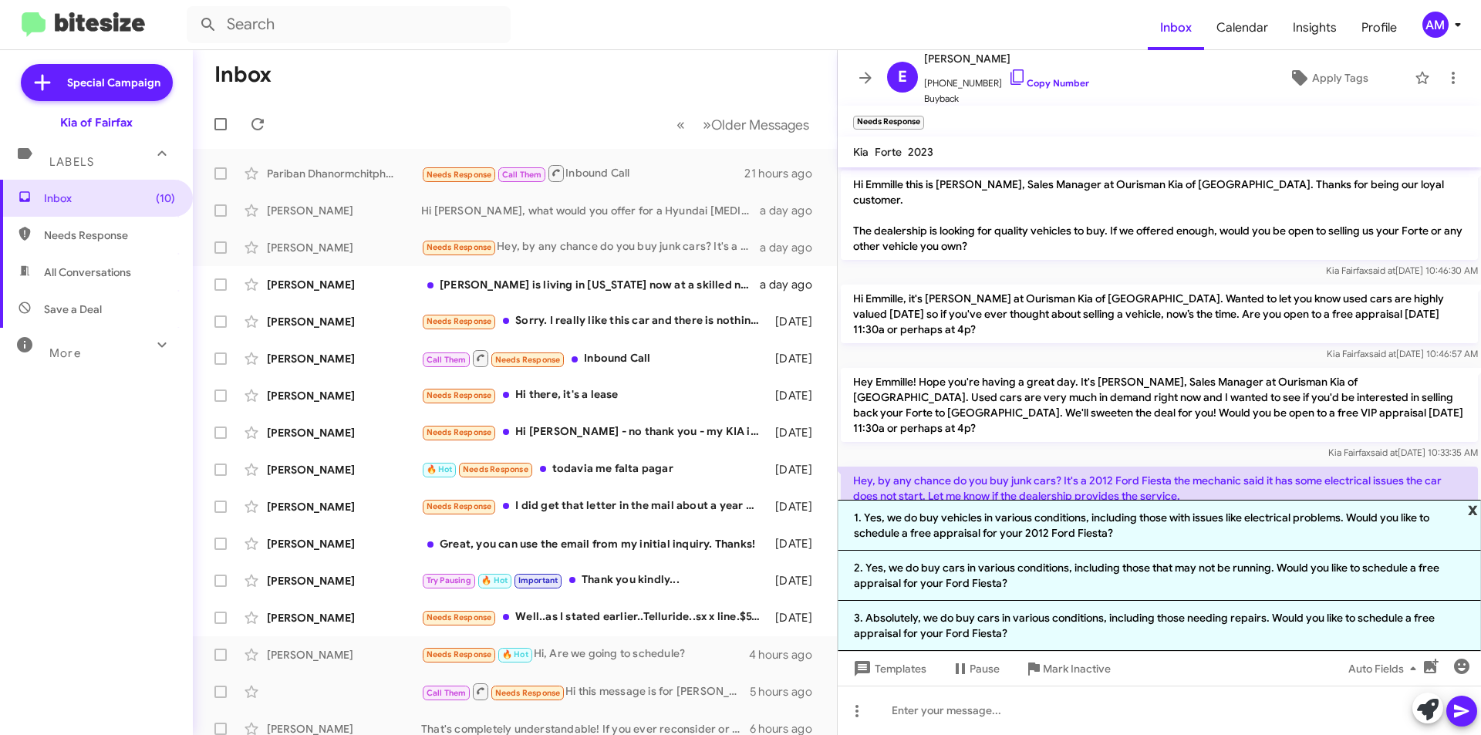
click at [1475, 512] on span "x" at bounding box center [1473, 509] width 10 height 19
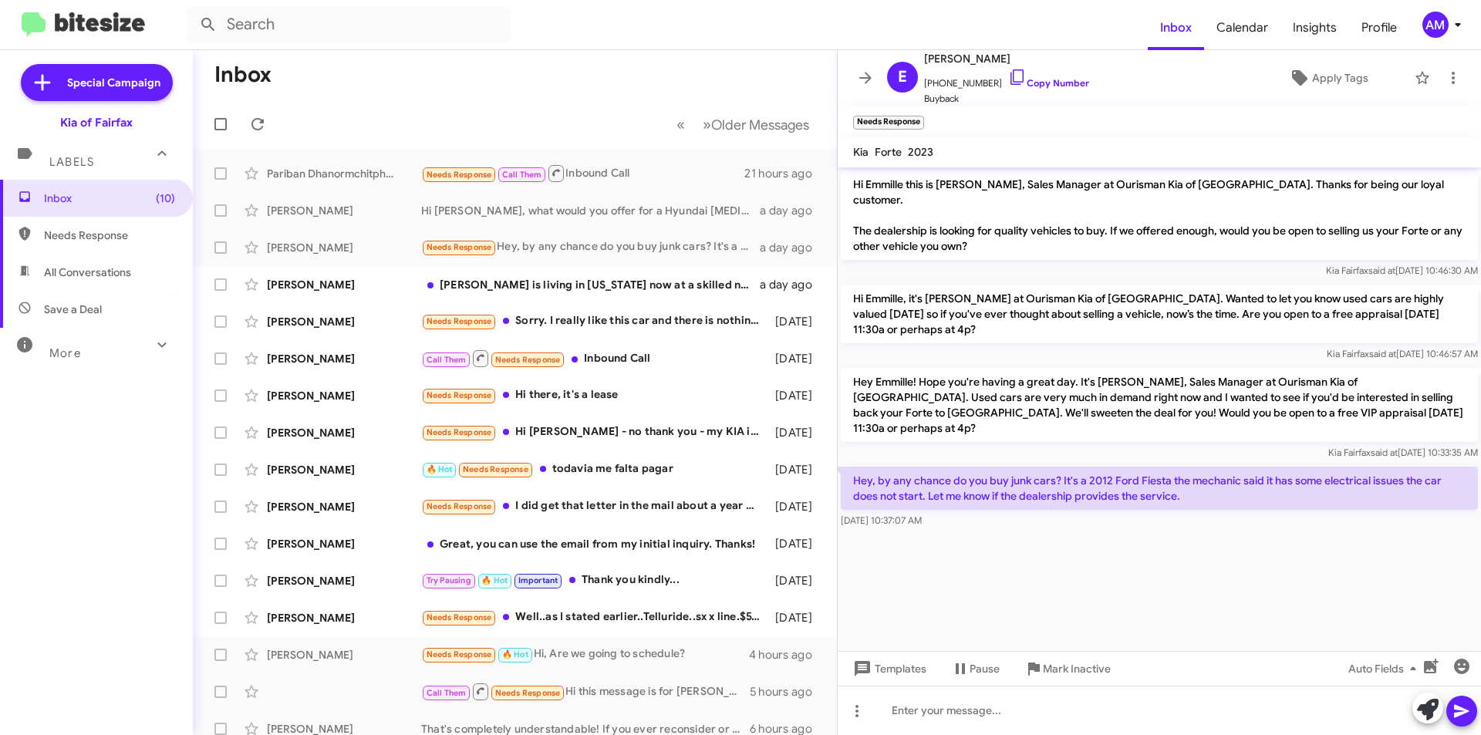
click at [118, 353] on div "More" at bounding box center [80, 346] width 137 height 29
